Goal: Complete application form

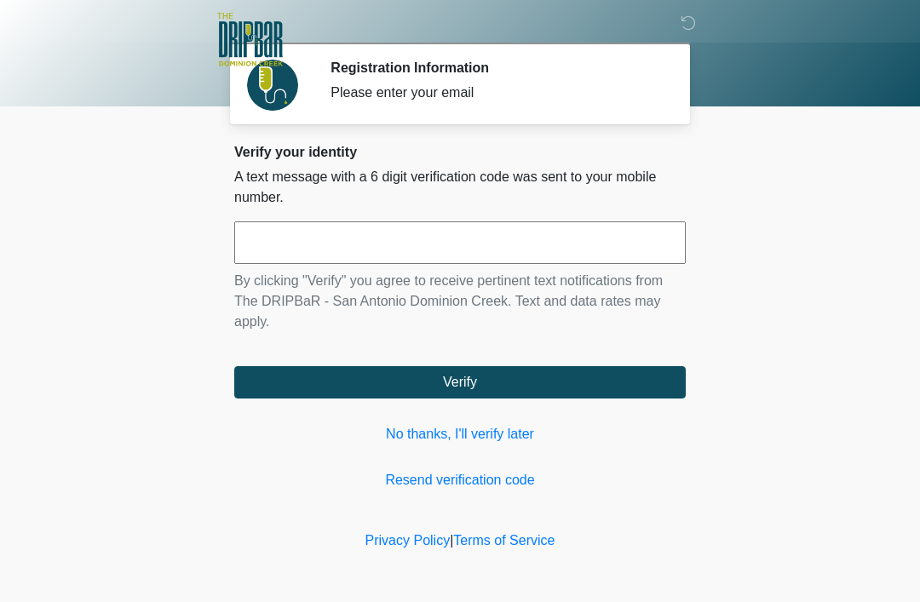
click at [493, 238] on input "text" at bounding box center [459, 242] width 451 height 43
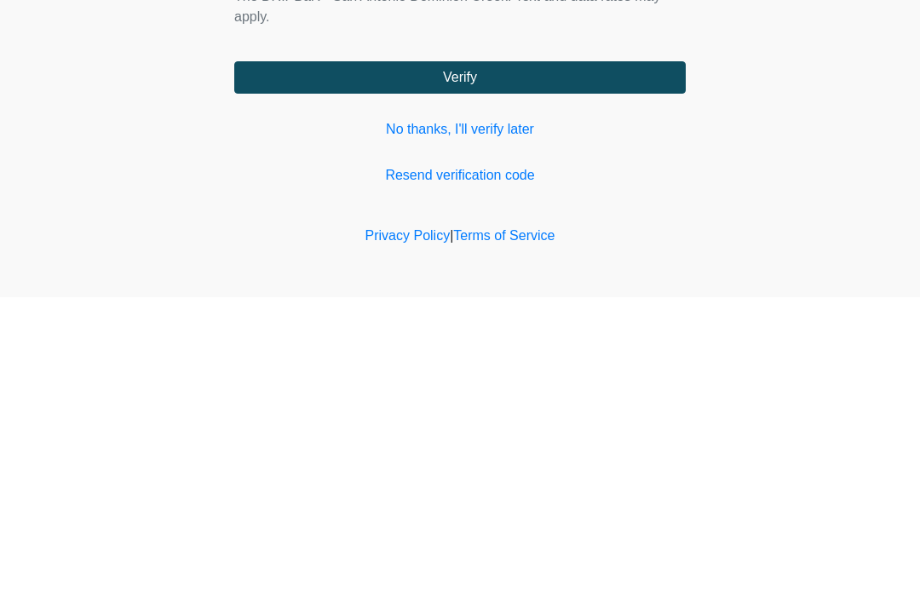
click at [474, 366] on button "Verify" at bounding box center [459, 382] width 451 height 32
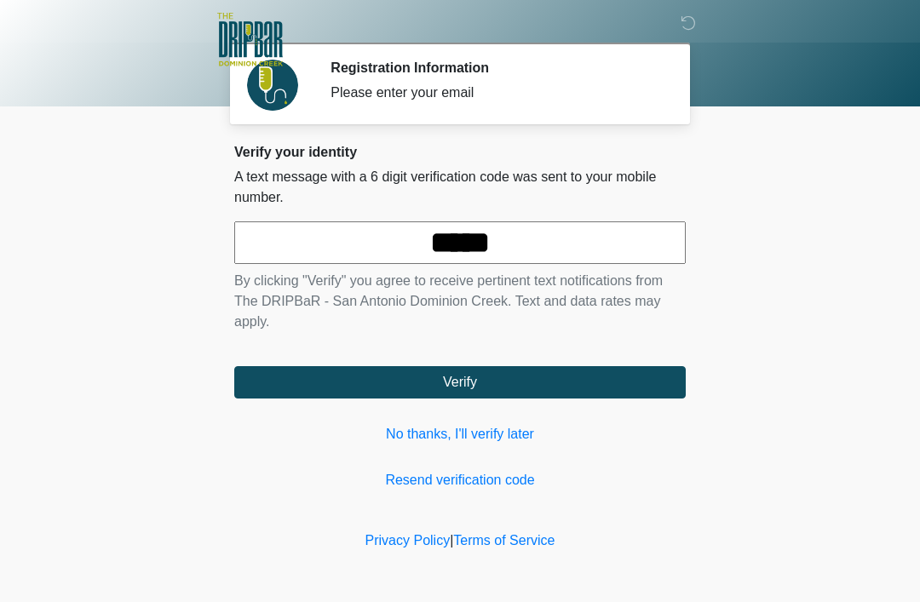
click at [569, 248] on input "*****" at bounding box center [459, 242] width 451 height 43
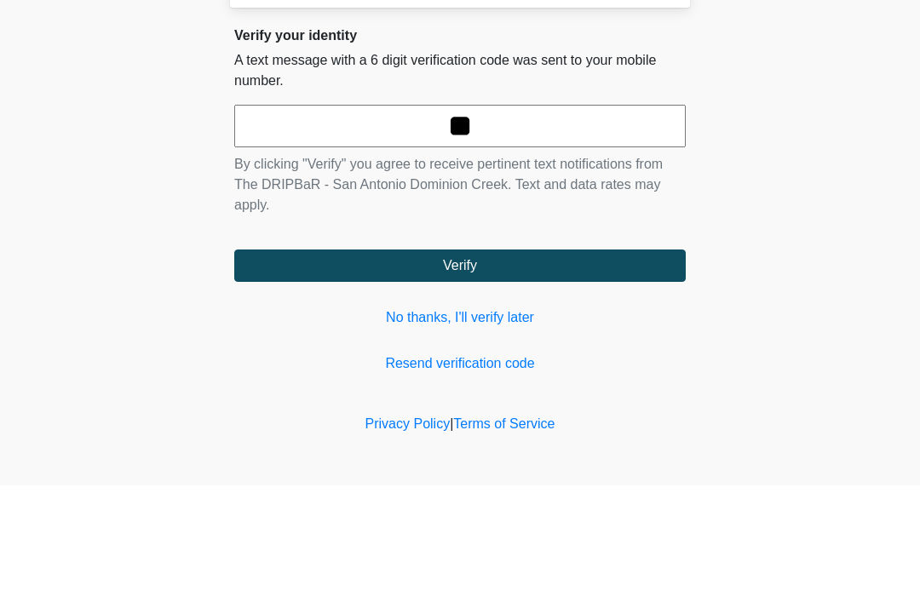
type input "*"
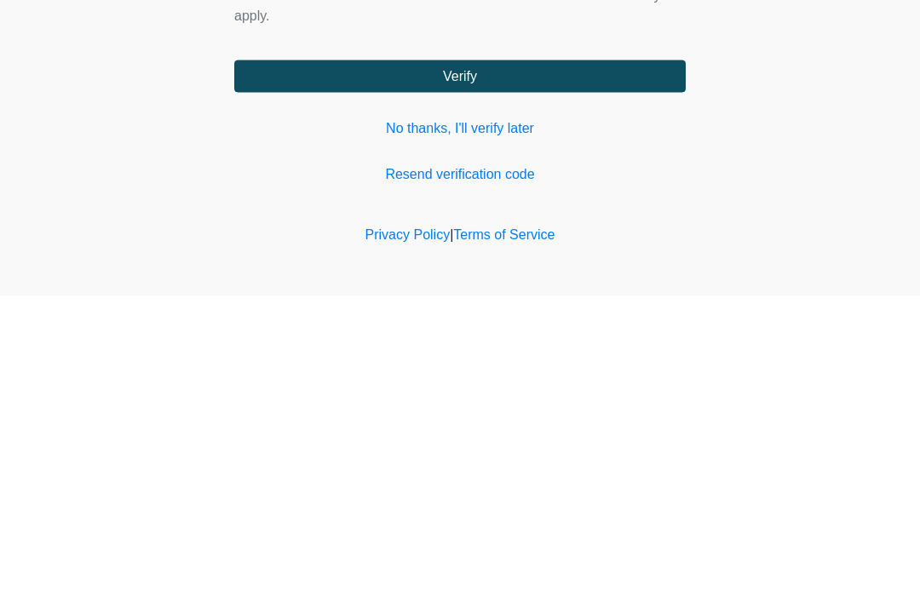
type input "******"
click at [474, 144] on div "Verify your identity A text message with a 6 digit verification code was sent t…" at bounding box center [459, 317] width 451 height 347
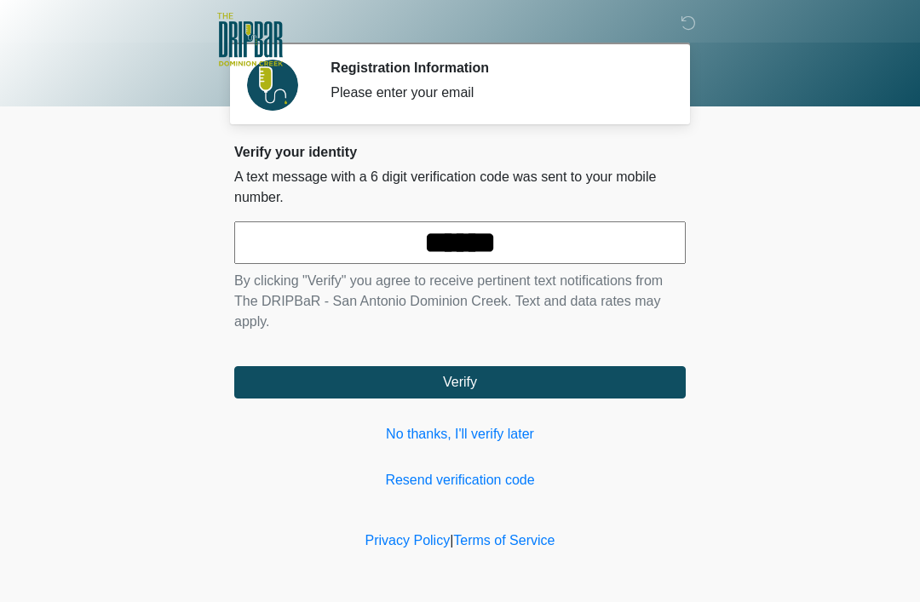
click at [476, 388] on button "Verify" at bounding box center [459, 382] width 451 height 32
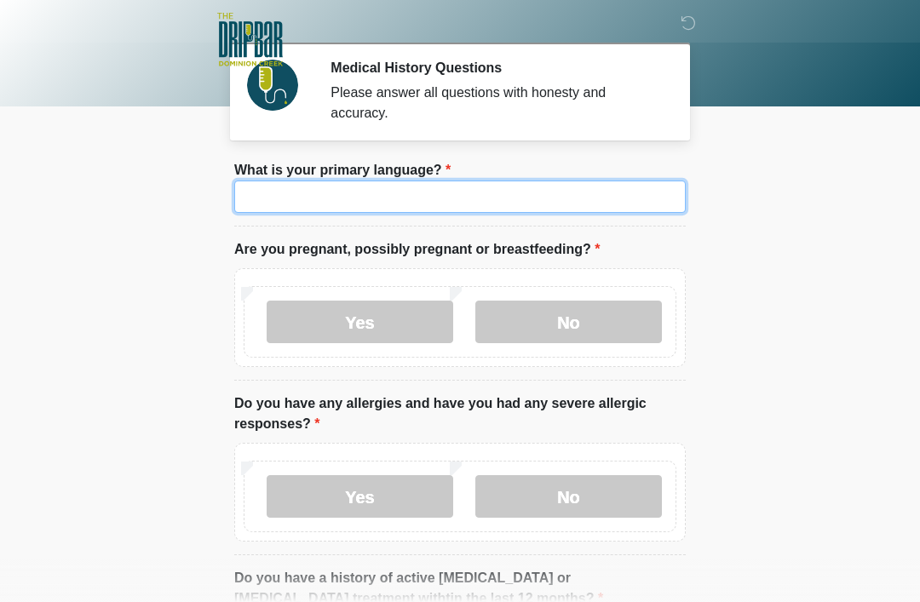
click at [494, 199] on input "What is your primary language?" at bounding box center [459, 197] width 451 height 32
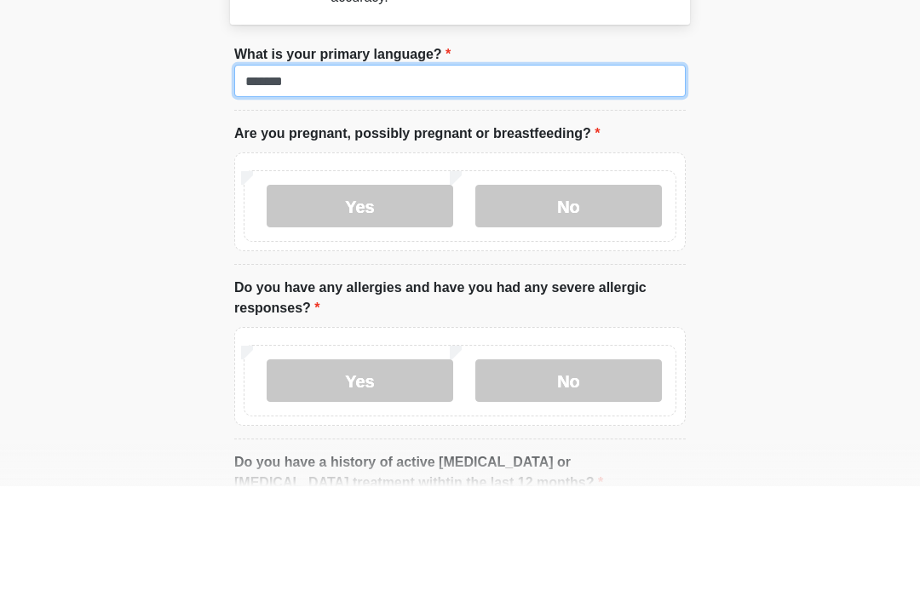
type input "*******"
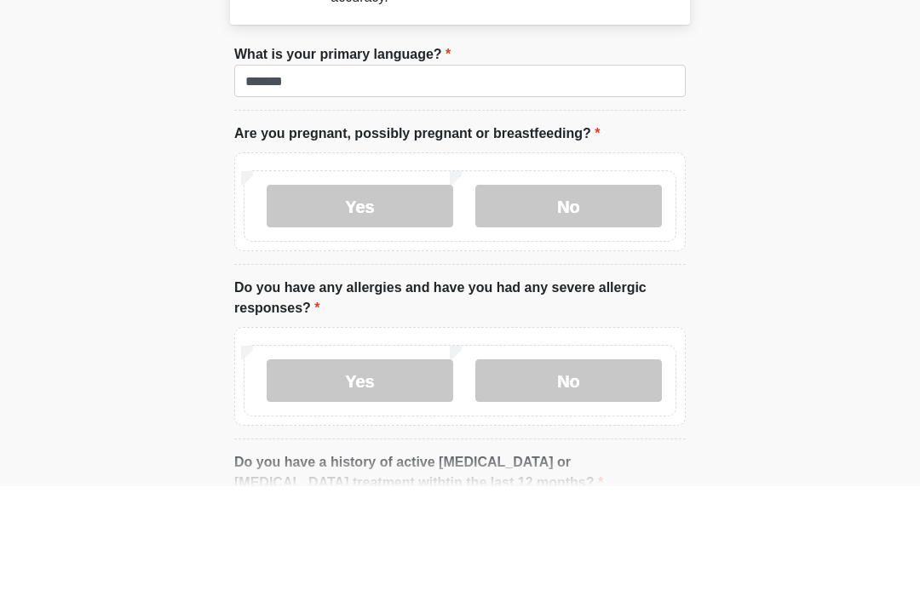
click at [580, 301] on label "No" at bounding box center [568, 322] width 187 height 43
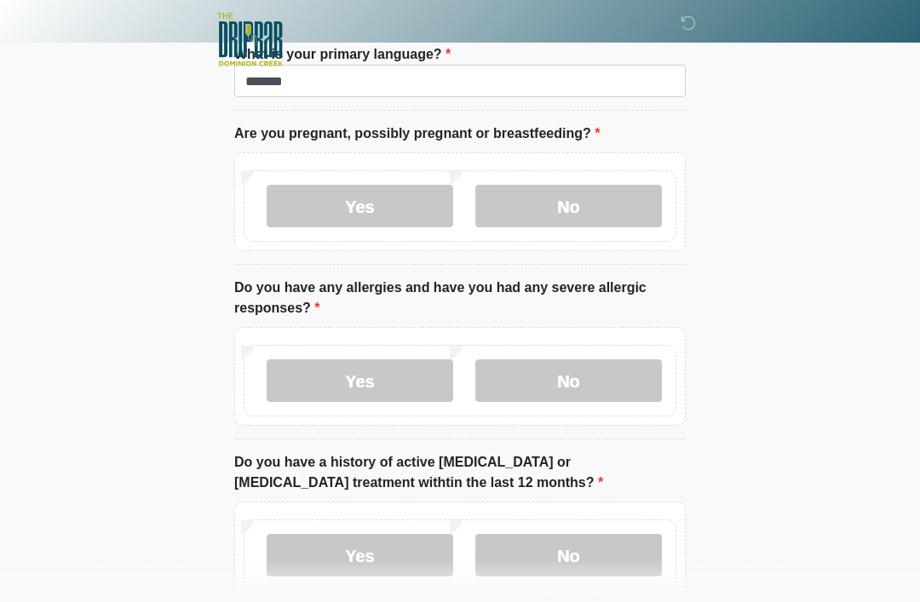
click at [385, 375] on label "Yes" at bounding box center [360, 380] width 187 height 43
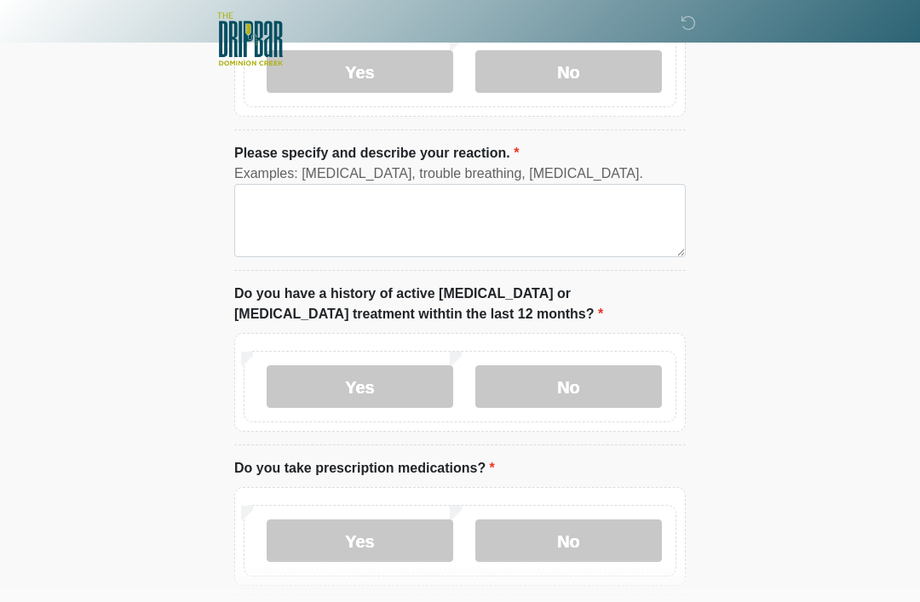
scroll to position [424, 0]
click at [587, 392] on label "No" at bounding box center [568, 387] width 187 height 43
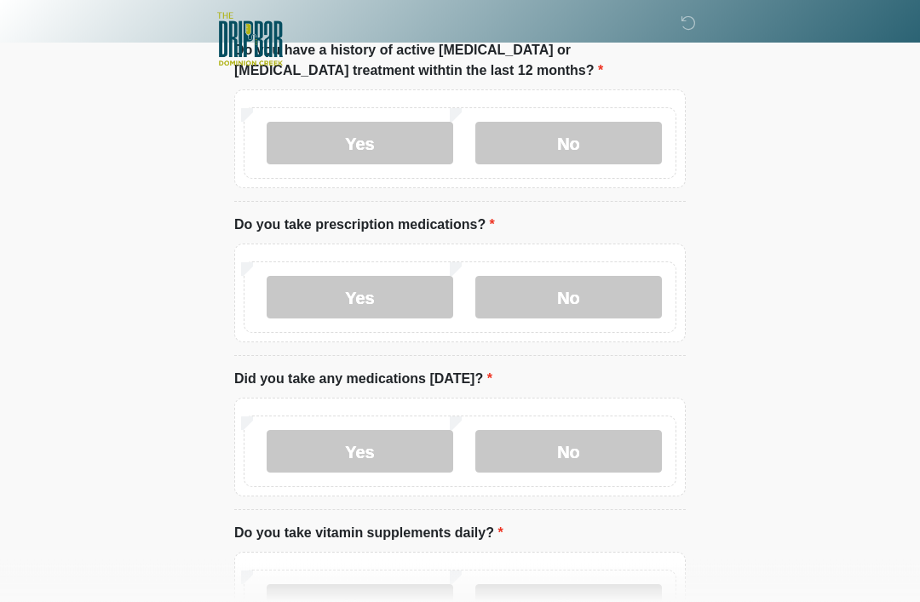
scroll to position [668, 0]
click at [383, 306] on label "Yes" at bounding box center [360, 298] width 187 height 43
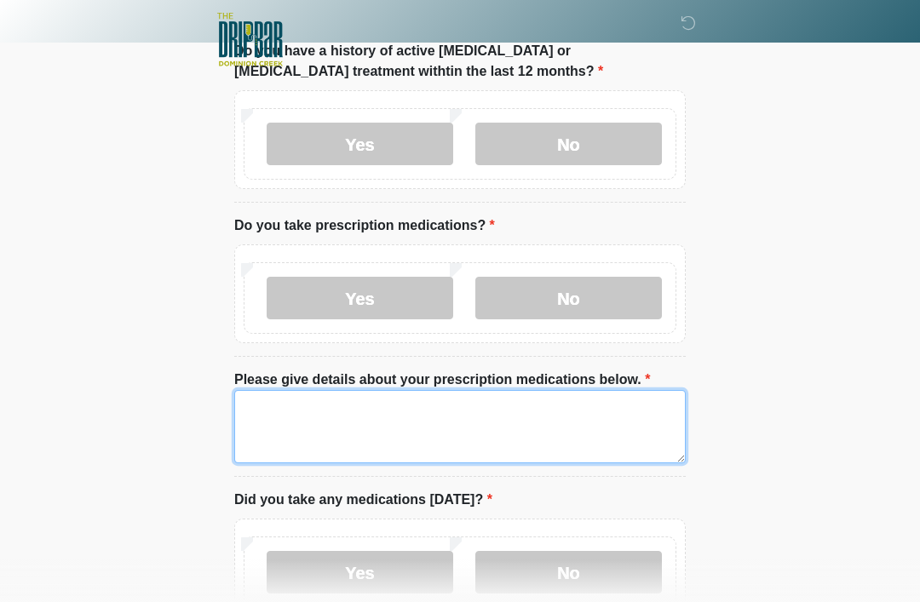
click at [305, 422] on textarea "Please give details about your prescription medications below." at bounding box center [459, 426] width 451 height 73
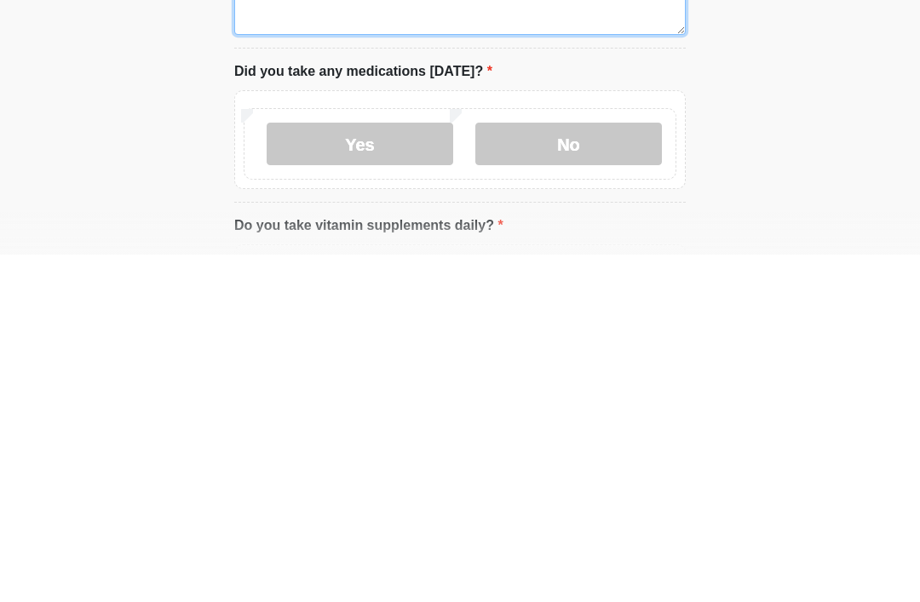
scroll to position [756, 0]
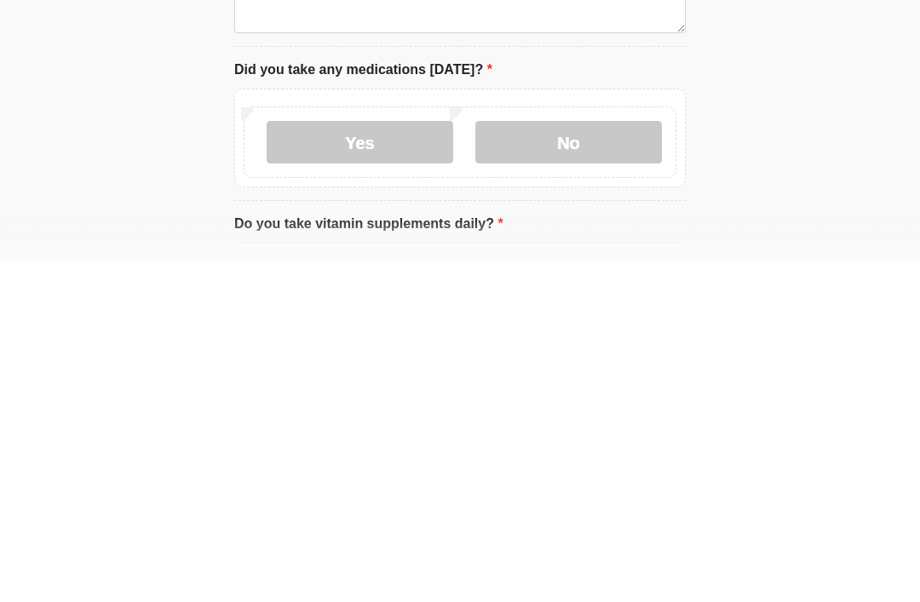
click at [578, 463] on label "No" at bounding box center [568, 484] width 187 height 43
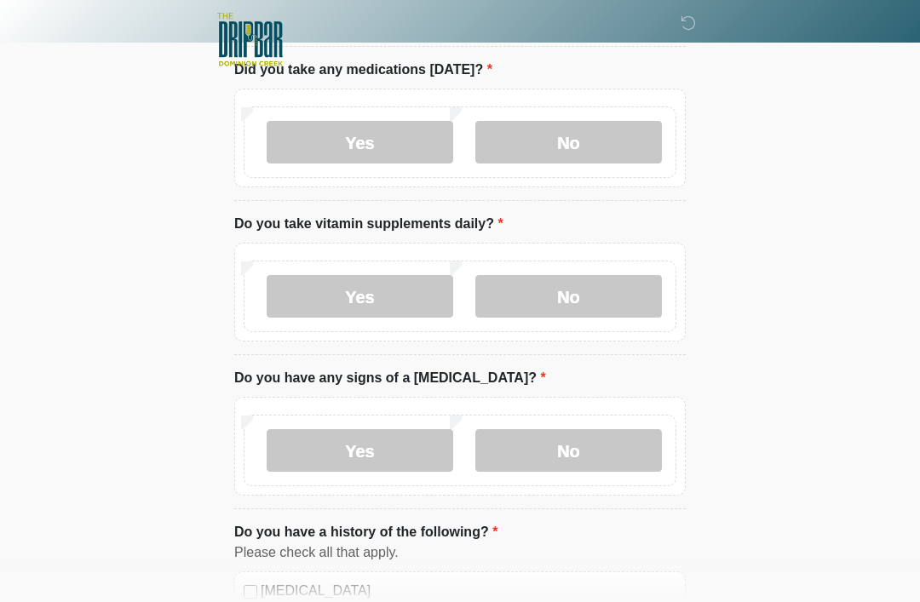
click at [578, 296] on label "No" at bounding box center [568, 296] width 187 height 43
click at [576, 452] on label "No" at bounding box center [568, 450] width 187 height 43
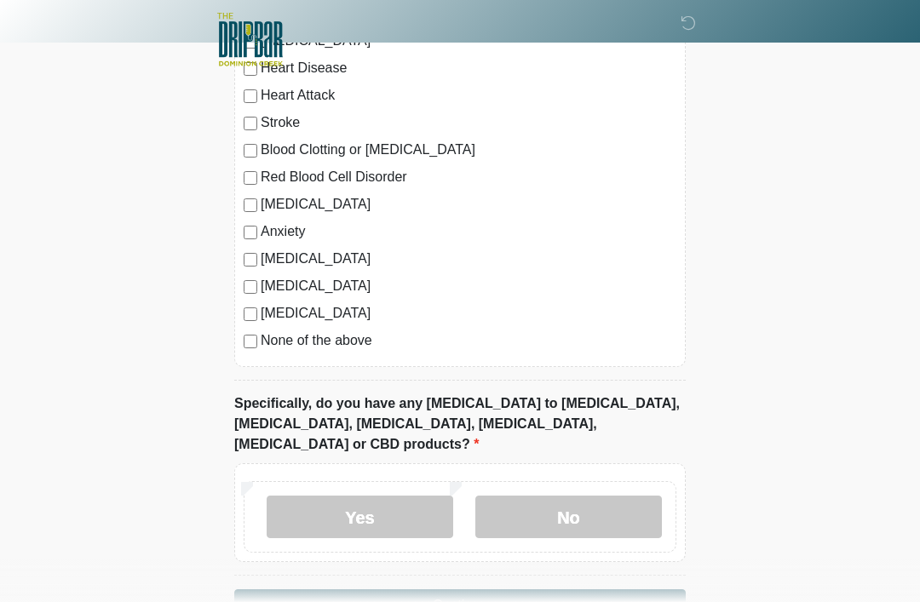
scroll to position [1680, 0]
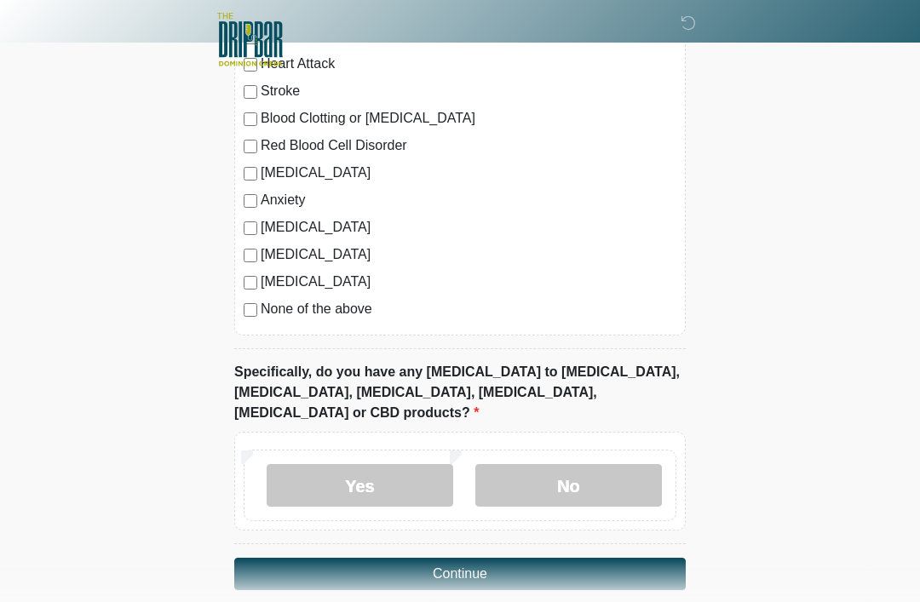
click at [588, 468] on label "No" at bounding box center [568, 485] width 187 height 43
click at [475, 558] on button "Continue" at bounding box center [459, 574] width 451 height 32
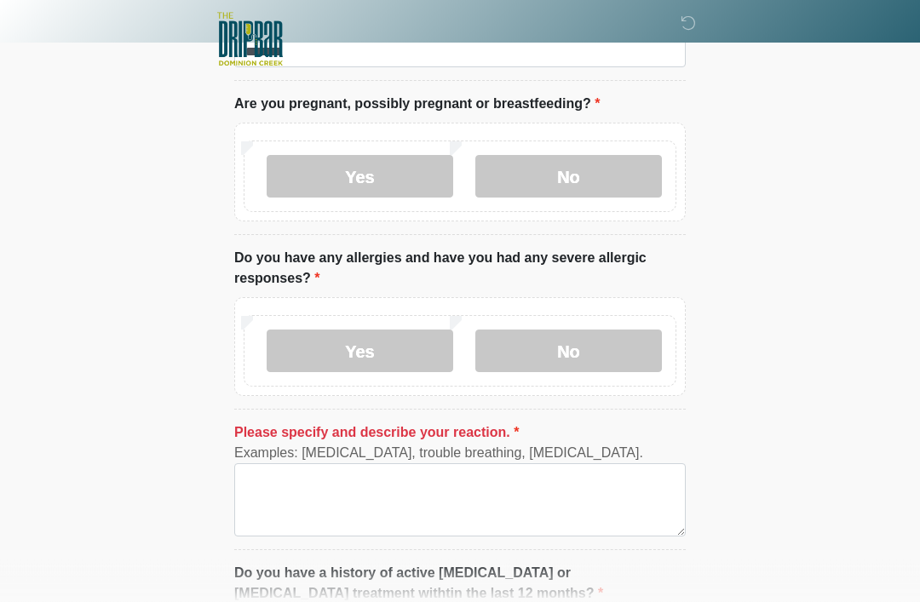
scroll to position [147, 0]
click at [377, 352] on label "Yes" at bounding box center [360, 350] width 187 height 43
click at [587, 354] on label "No" at bounding box center [568, 350] width 187 height 43
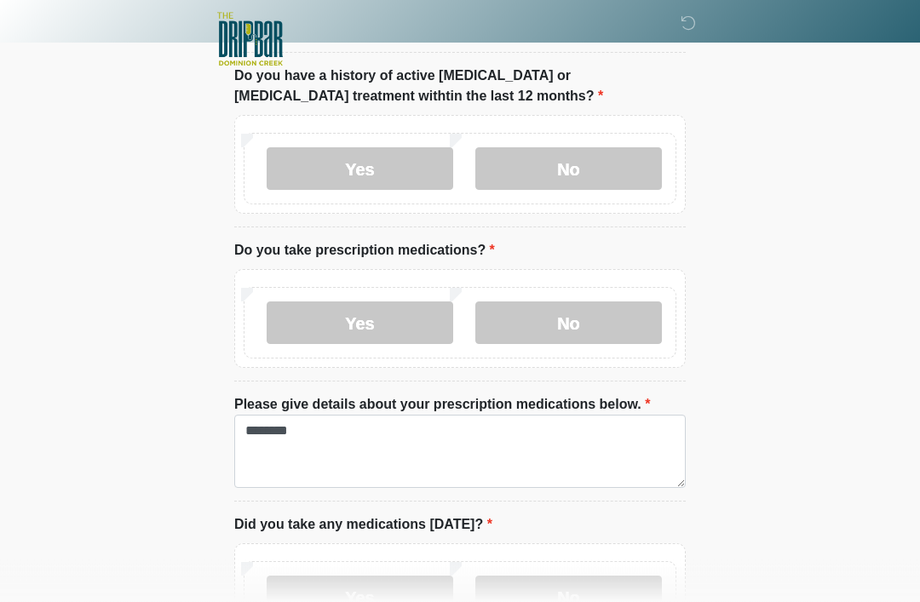
scroll to position [503, 0]
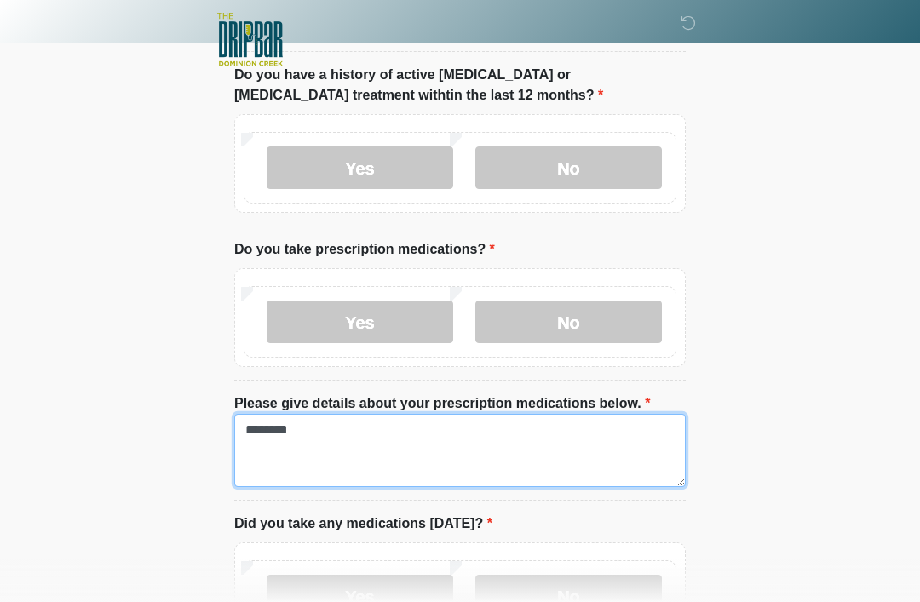
click at [329, 439] on textarea "********" at bounding box center [459, 450] width 451 height 73
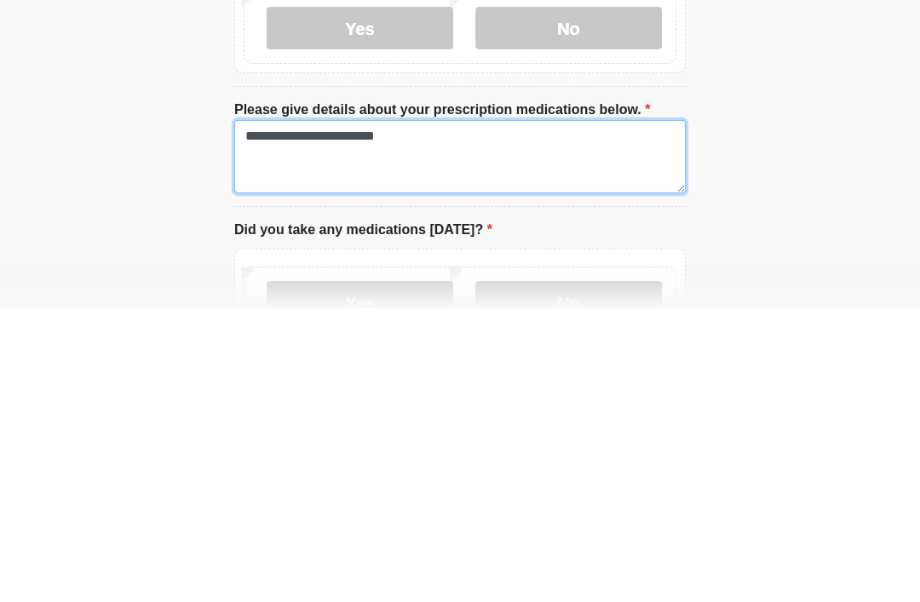
type textarea "**********"
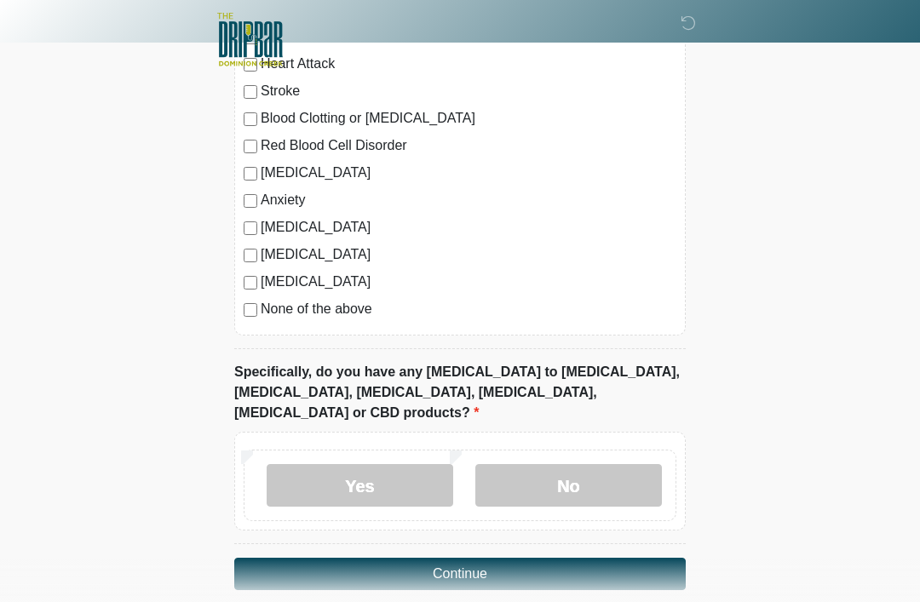
scroll to position [1540, 0]
click at [597, 468] on label "No" at bounding box center [568, 484] width 187 height 43
click at [486, 557] on button "Continue" at bounding box center [459, 573] width 451 height 32
click at [469, 557] on button "Continue" at bounding box center [459, 573] width 451 height 32
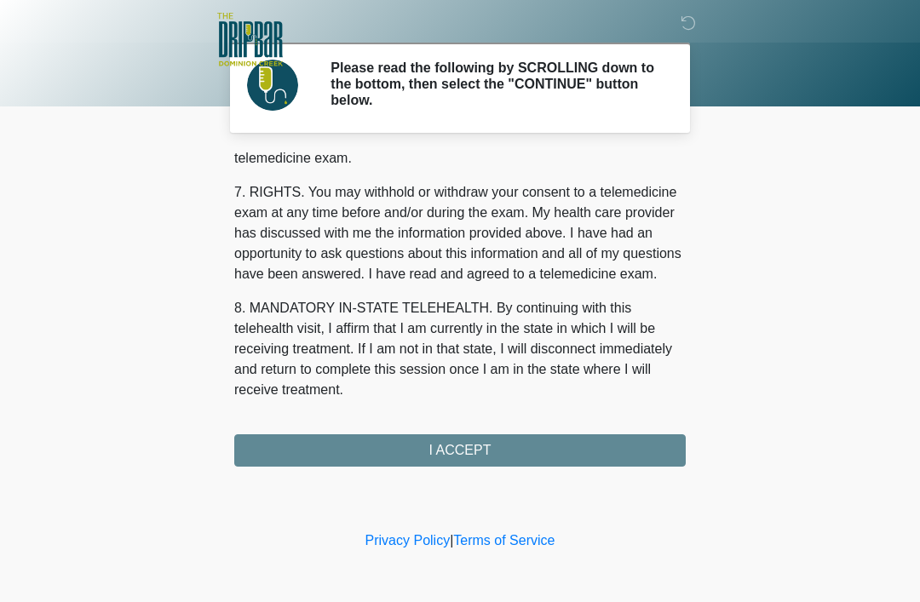
scroll to position [747, 0]
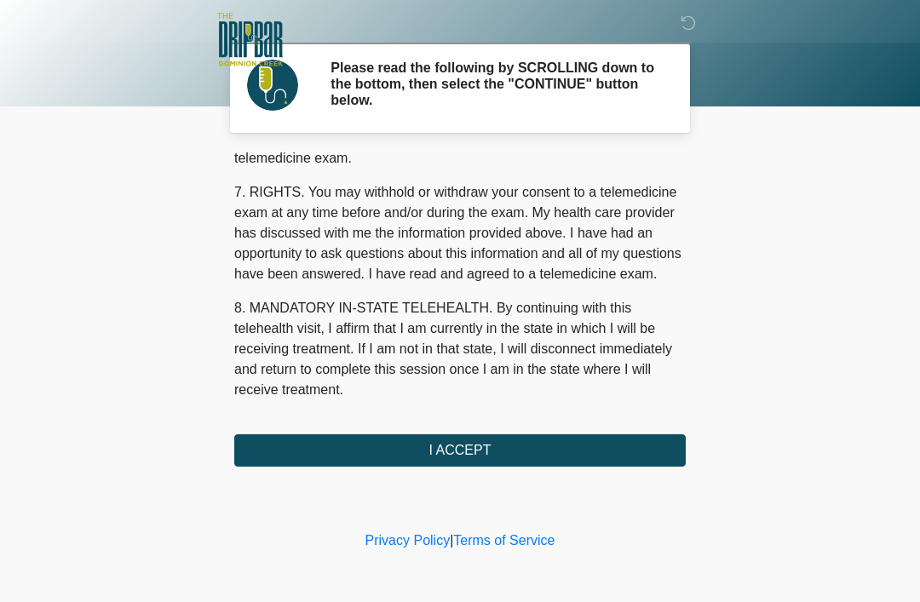
click at [473, 451] on button "I ACCEPT" at bounding box center [459, 450] width 451 height 32
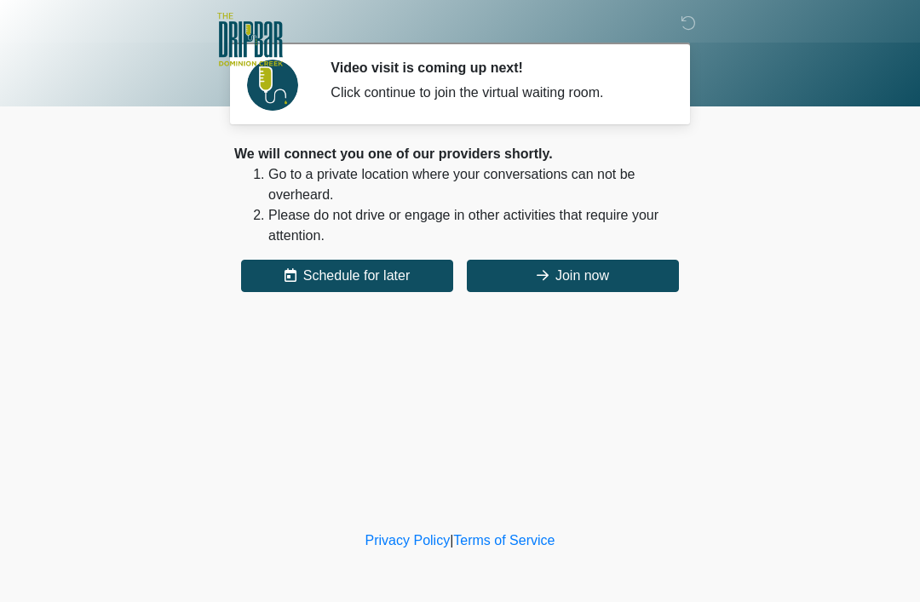
click at [559, 276] on button "Join now" at bounding box center [573, 276] width 212 height 32
